Goal: Find specific page/section: Find specific page/section

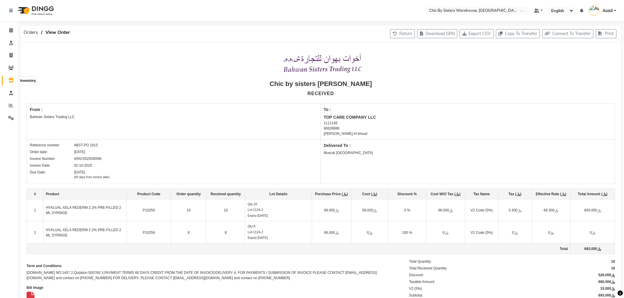
click at [10, 83] on icon at bounding box center [11, 80] width 5 height 4
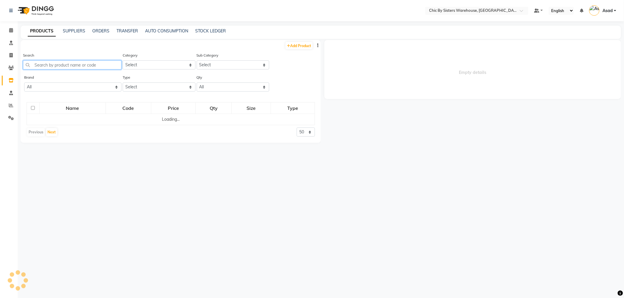
click at [72, 67] on input "text" at bounding box center [72, 64] width 98 height 9
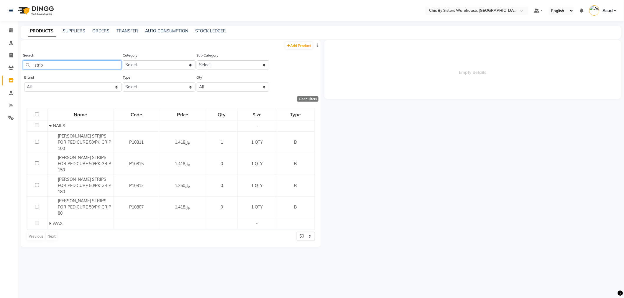
click at [72, 67] on input "strip" at bounding box center [72, 64] width 98 height 9
type input "s"
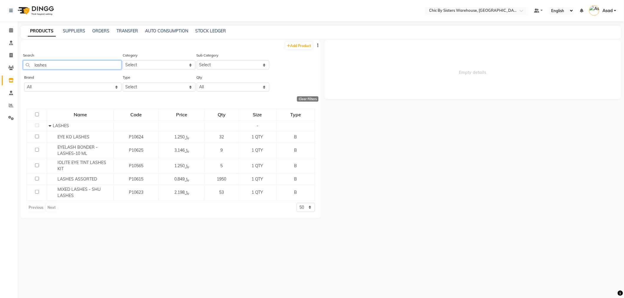
drag, startPoint x: 52, startPoint y: 64, endPoint x: 0, endPoint y: 56, distance: 52.5
click at [0, 56] on app-home "Select Location × Chic By Sisters Warehouse, [GEOGRAPHIC_DATA] Default Panel My…" at bounding box center [312, 151] width 624 height 302
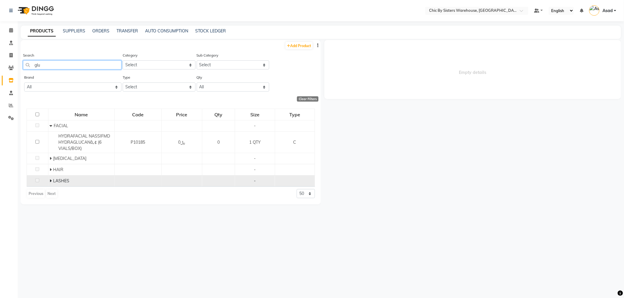
type input "glu"
click at [50, 183] on icon at bounding box center [51, 181] width 2 height 4
